Goal: Task Accomplishment & Management: Complete application form

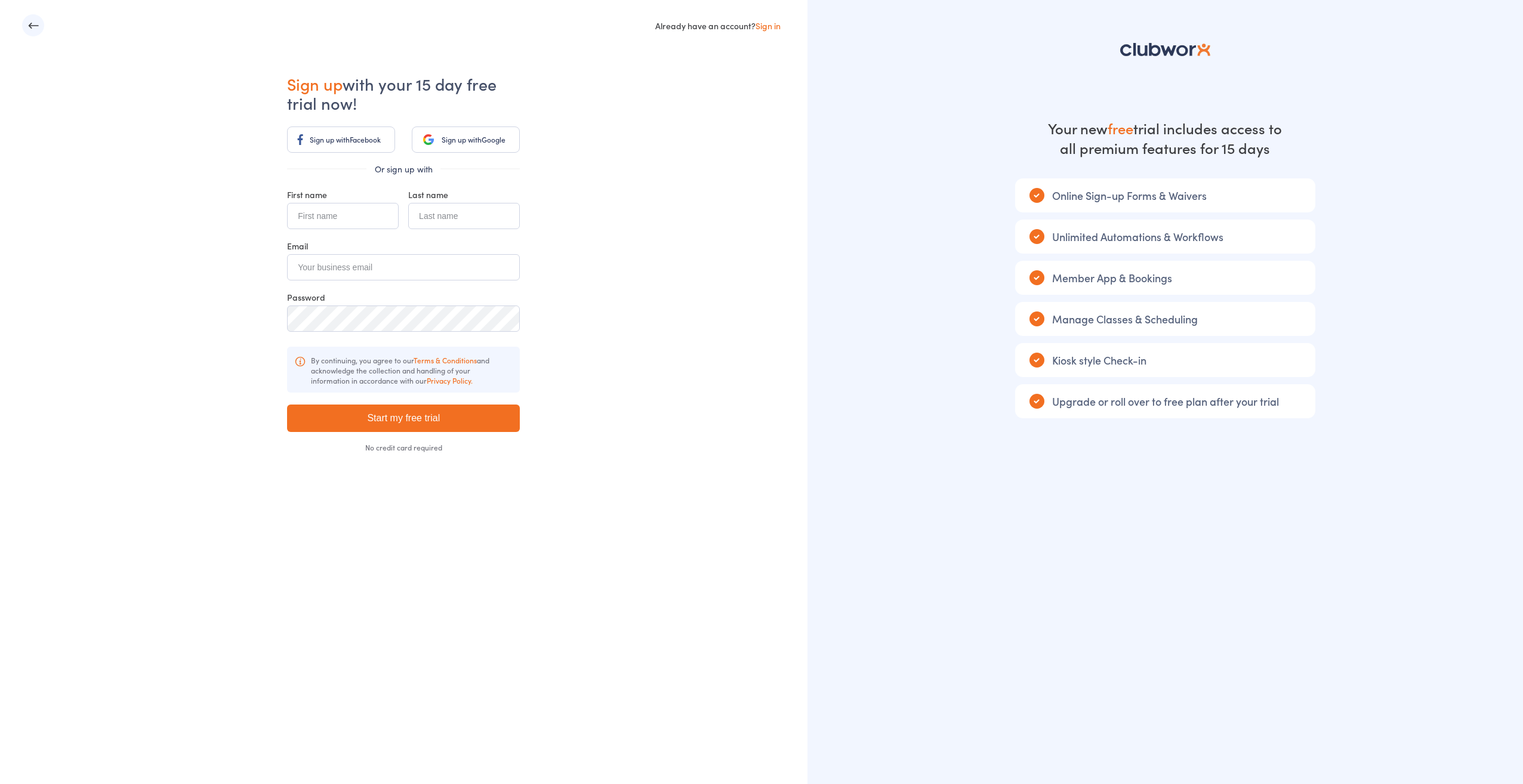
drag, startPoint x: 0, startPoint y: 0, endPoint x: 310, endPoint y: 218, distance: 379.0
click at [310, 218] on input "text" at bounding box center [343, 215] width 112 height 26
type input "[PERSON_NAME]"
click at [443, 211] on input "text" at bounding box center [464, 215] width 112 height 26
type input "Tudor"
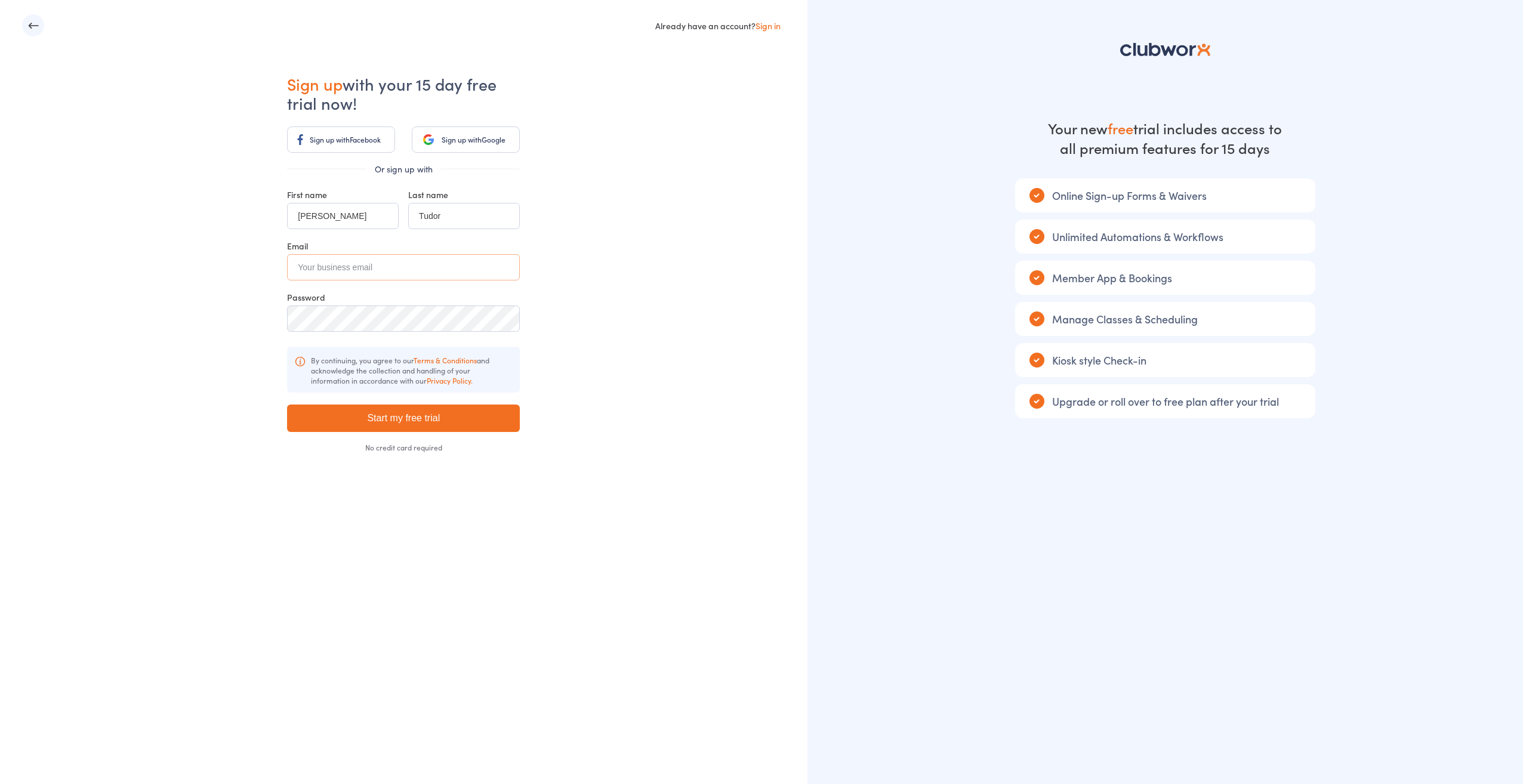
click at [351, 263] on input "email" at bounding box center [403, 267] width 233 height 26
type input "[EMAIL_ADDRESS][DOMAIN_NAME]"
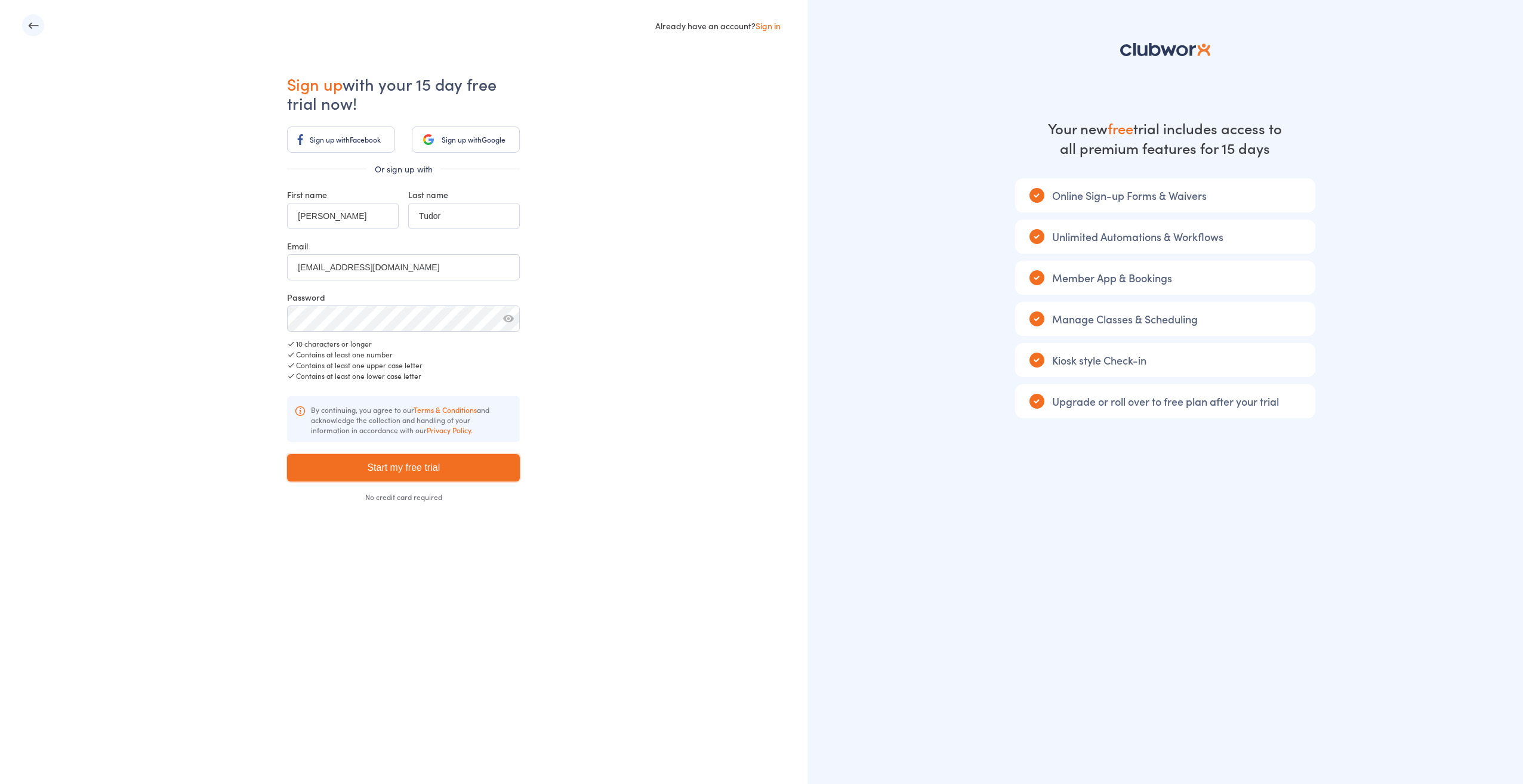
click at [447, 468] on input "Start my free trial" at bounding box center [403, 467] width 233 height 27
type input "Please wait ..."
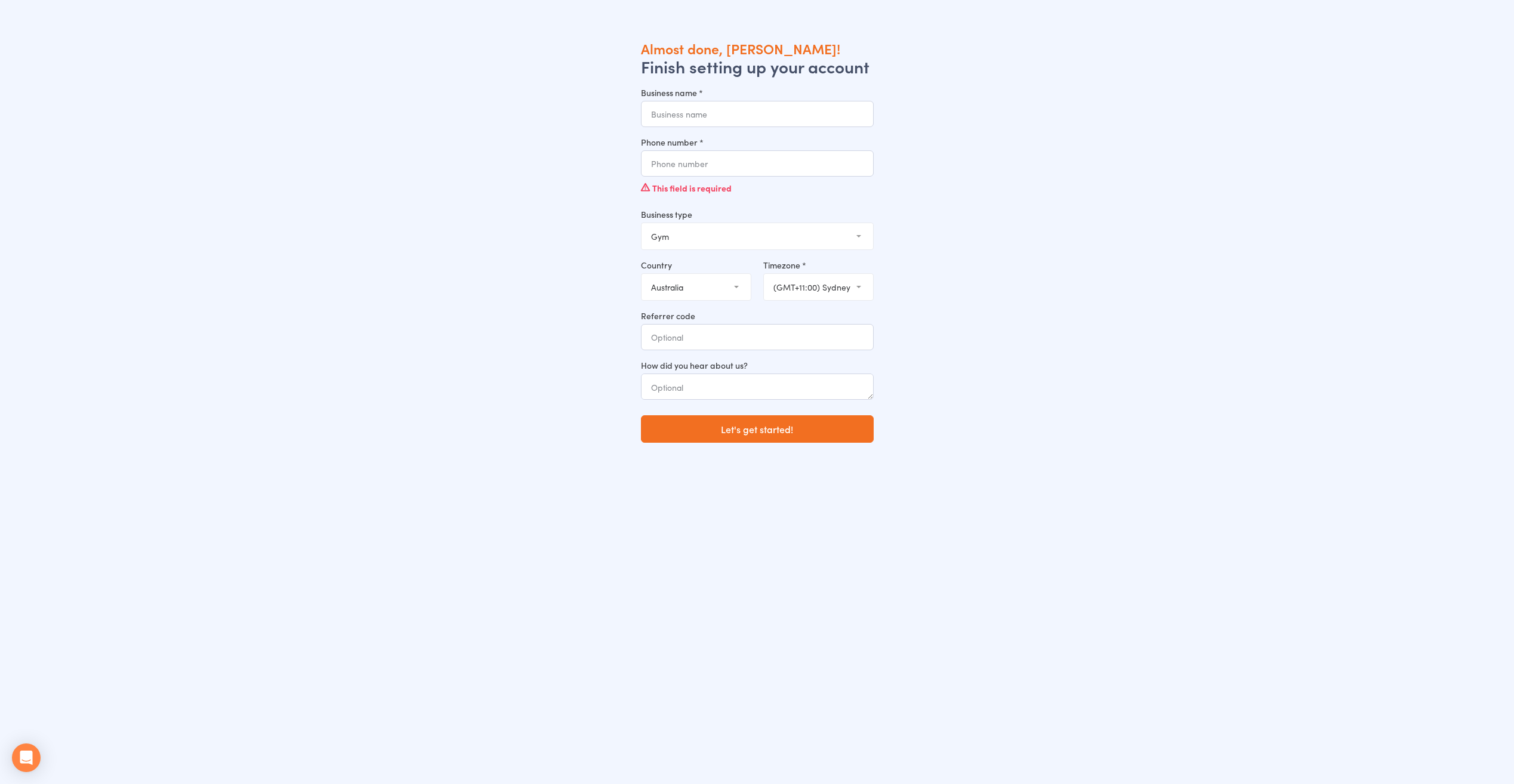
click at [723, 111] on input "Business name *" at bounding box center [757, 113] width 233 height 26
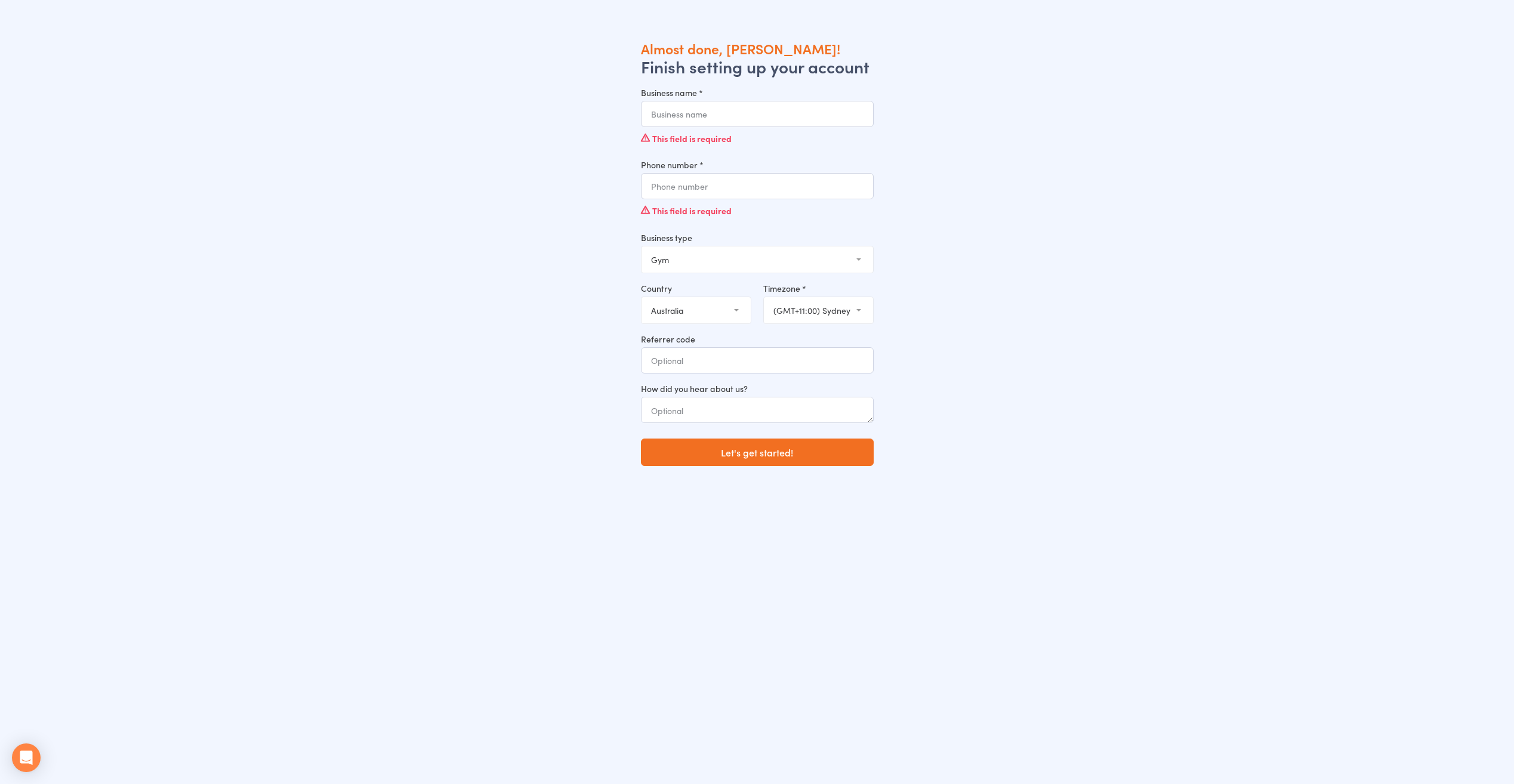
click at [571, 364] on div "Almost done, Sarah! Finish setting up your account Business name * This field i…" at bounding box center [757, 431] width 1433 height 784
click at [808, 264] on select "Gym Studio Martial Arts Yoga School Dance School Pole Dance Personal Trainer Cr…" at bounding box center [757, 259] width 231 height 26
click at [987, 268] on div "Almost done, Sarah! Finish setting up your account Business name * This field i…" at bounding box center [757, 431] width 1433 height 784
click at [857, 235] on div "Business type Gym Studio Martial Arts Yoga School Dance School Pole Dance Perso…" at bounding box center [757, 252] width 233 height 42
click at [945, 373] on div "Almost done, Sarah! Finish setting up your account Business name * This field i…" at bounding box center [757, 431] width 1433 height 784
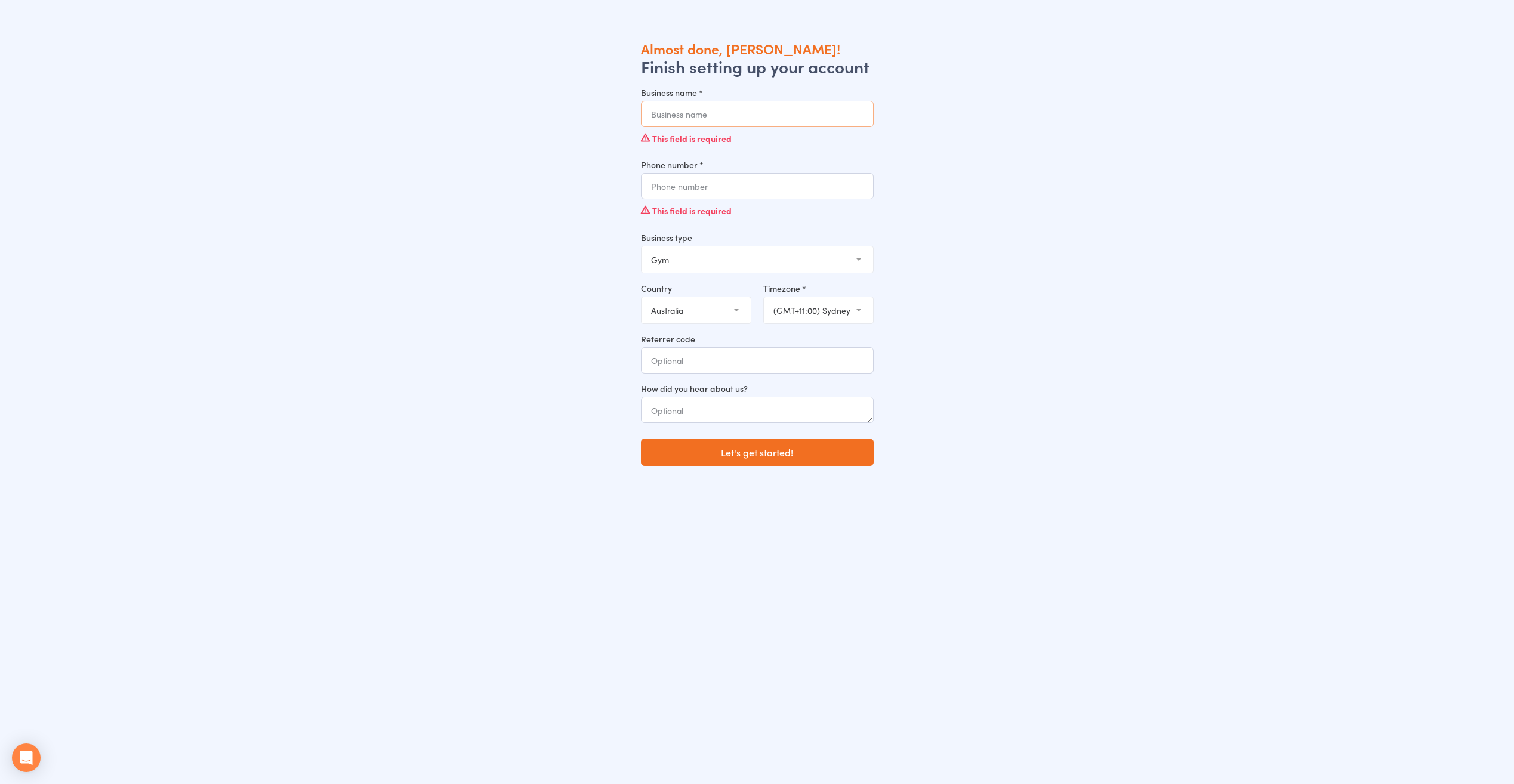
click at [734, 117] on input "Business name *" at bounding box center [757, 113] width 233 height 26
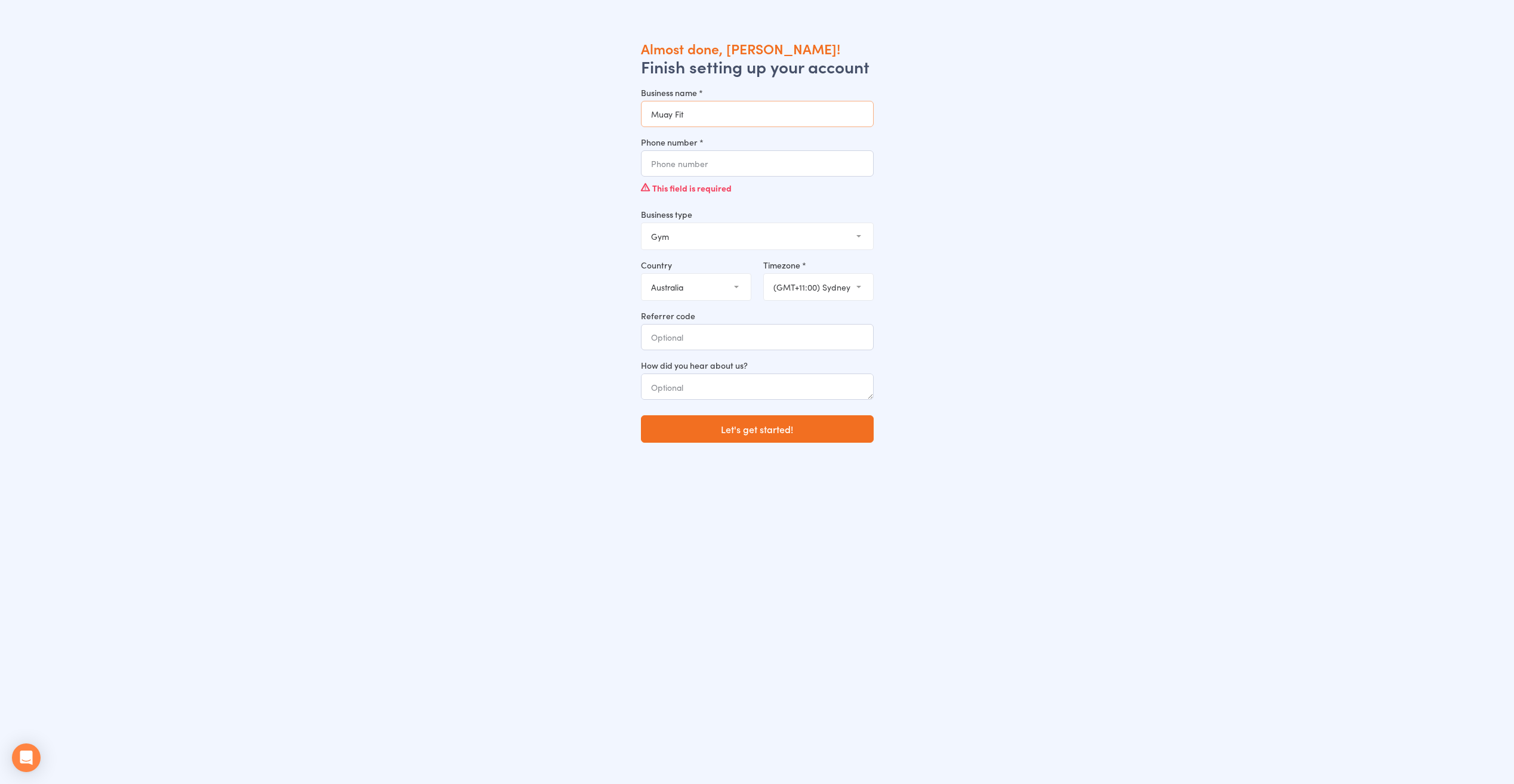
type input "Muay Fit"
click at [725, 170] on input "Phone number *" at bounding box center [757, 163] width 233 height 26
click at [450, 35] on main "Almost done, Sarah! Finish setting up your account Business name * Muay Fit Pho…" at bounding box center [757, 411] width 1514 height 823
drag, startPoint x: 744, startPoint y: 112, endPoint x: 562, endPoint y: 122, distance: 182.3
click at [562, 122] on div "Almost done, Sarah! Finish setting up your account Business name * Muay Fit Pho…" at bounding box center [757, 431] width 1433 height 784
